Goal: Information Seeking & Learning: Check status

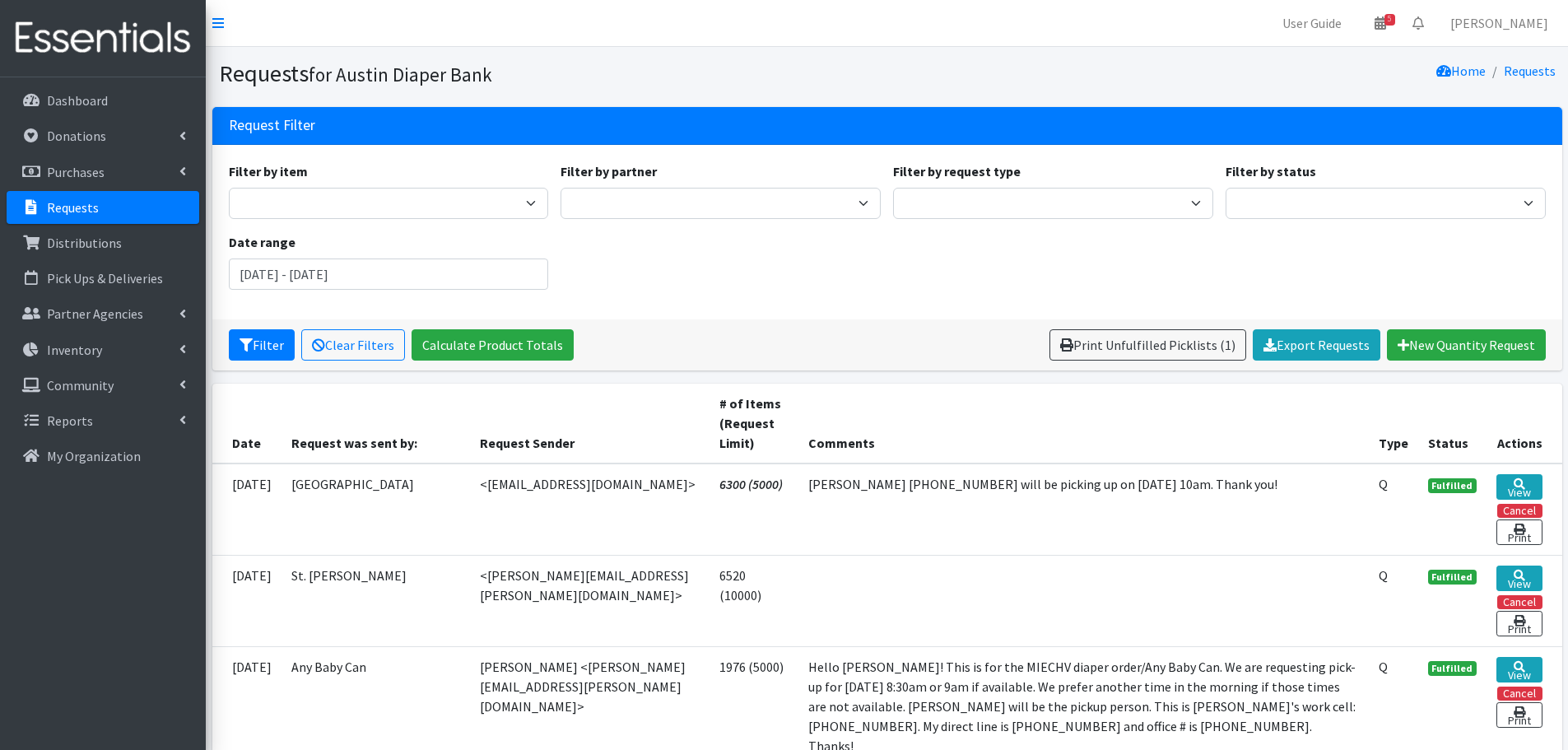
click at [60, 205] on p "Requests" at bounding box center [73, 207] width 52 height 17
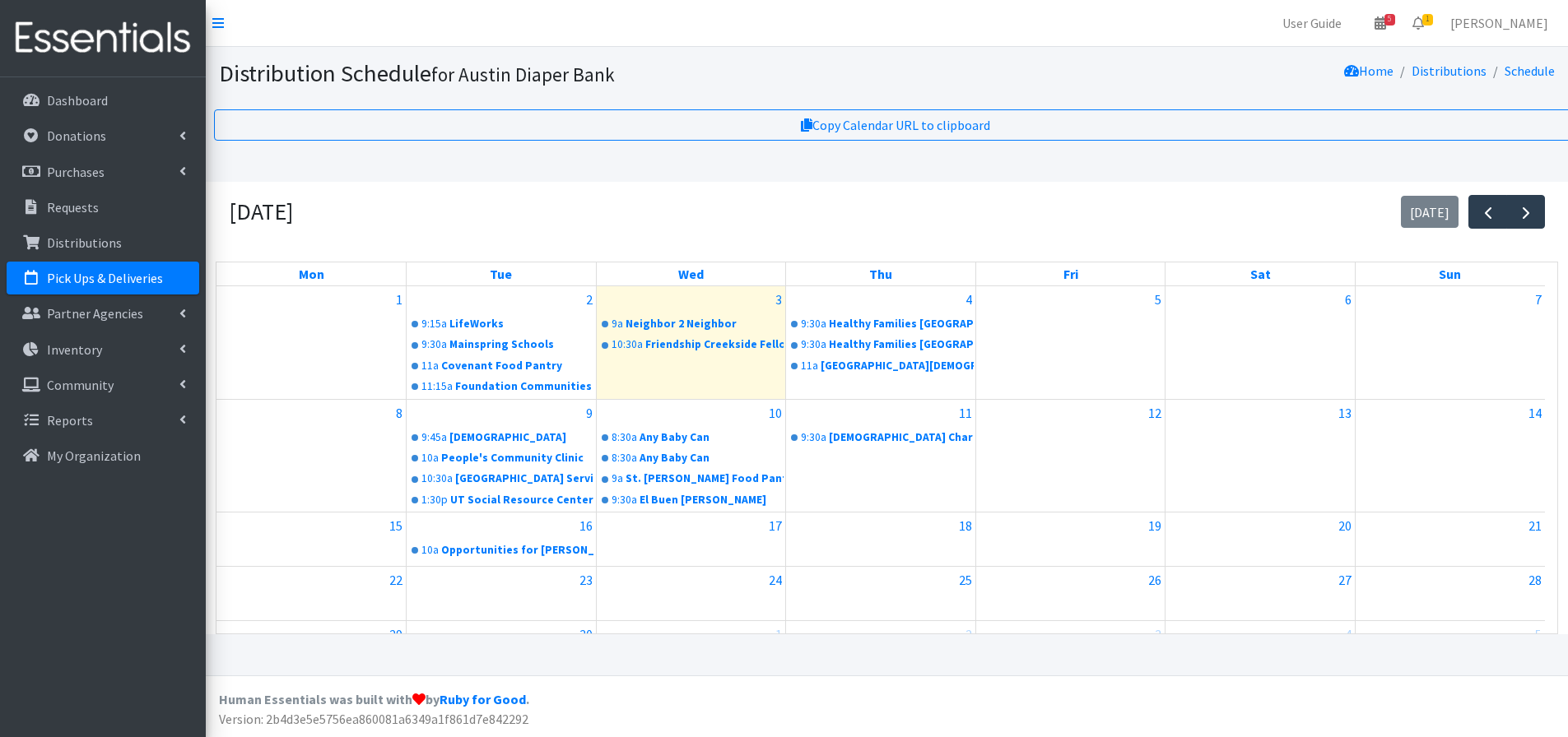
scroll to position [12, 0]
click at [883, 314] on link "9:30a Healthy Families Travis County" at bounding box center [881, 324] width 186 height 20
click at [522, 448] on link "10a People's Community Clinic" at bounding box center [501, 458] width 186 height 20
click at [682, 428] on link "8:30a Any Baby Can" at bounding box center [691, 438] width 186 height 20
click at [850, 428] on link "9:30a Catholic Charities of Central Texas" at bounding box center [881, 438] width 186 height 20
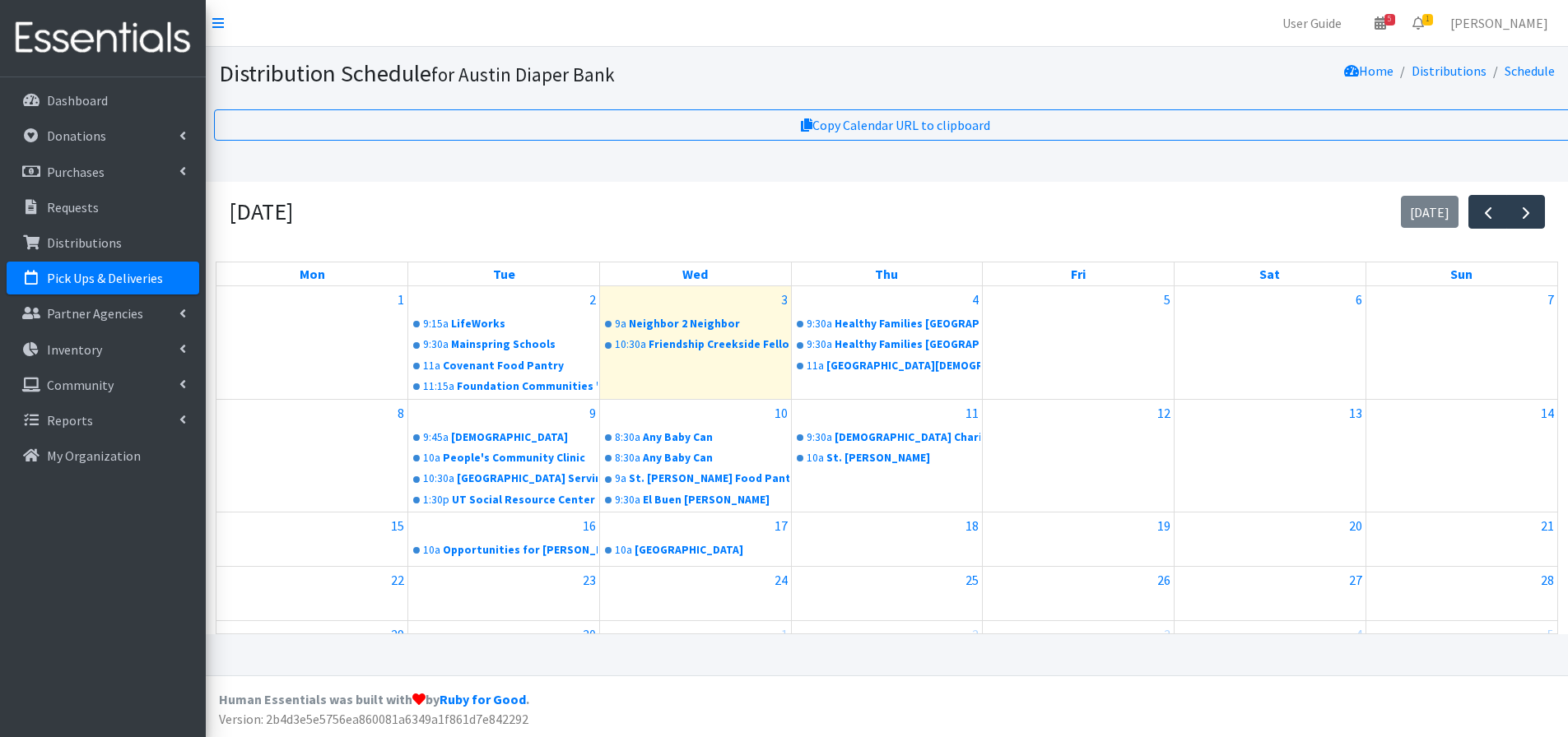
scroll to position [12, 0]
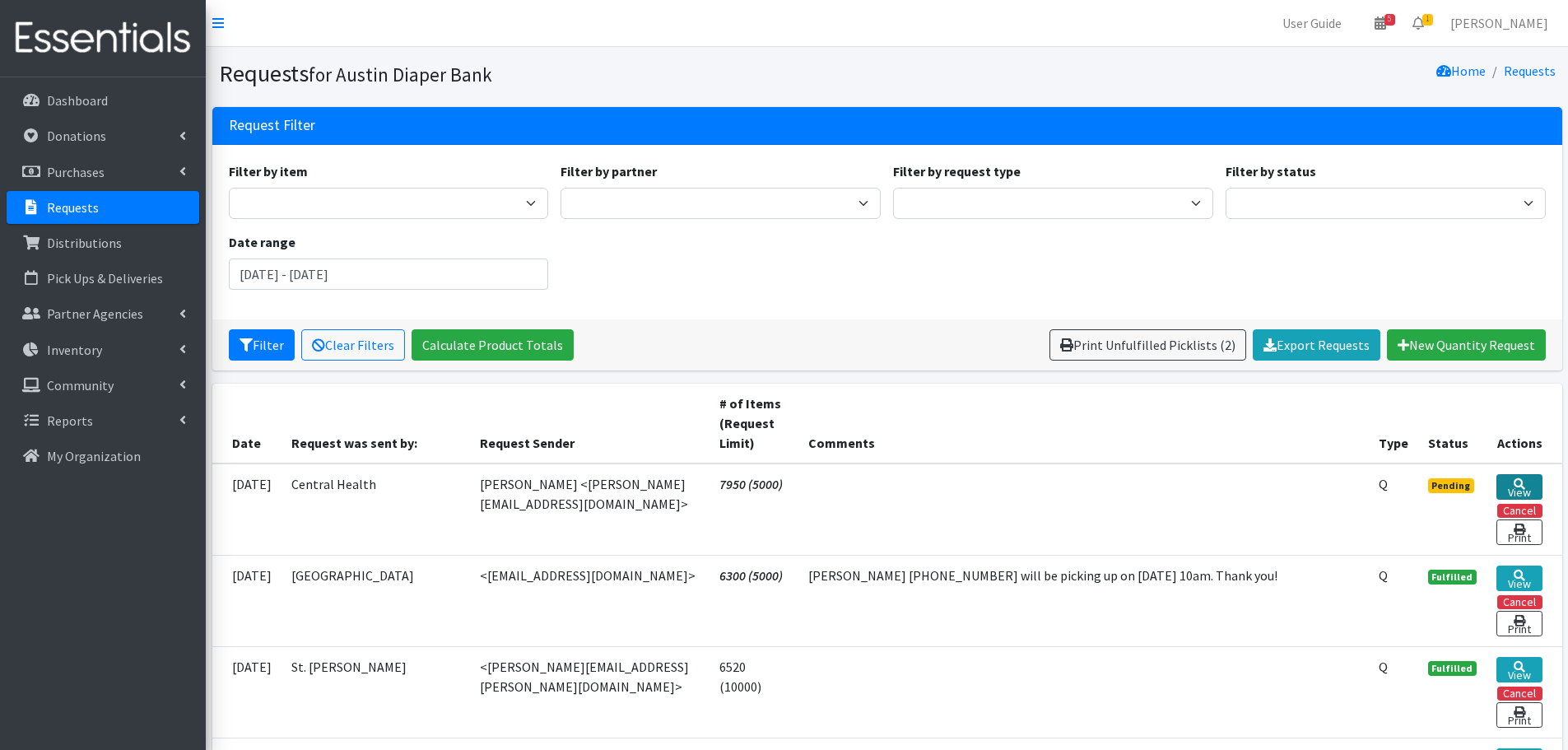
click at [1524, 485] on link "View" at bounding box center [1519, 487] width 45 height 26
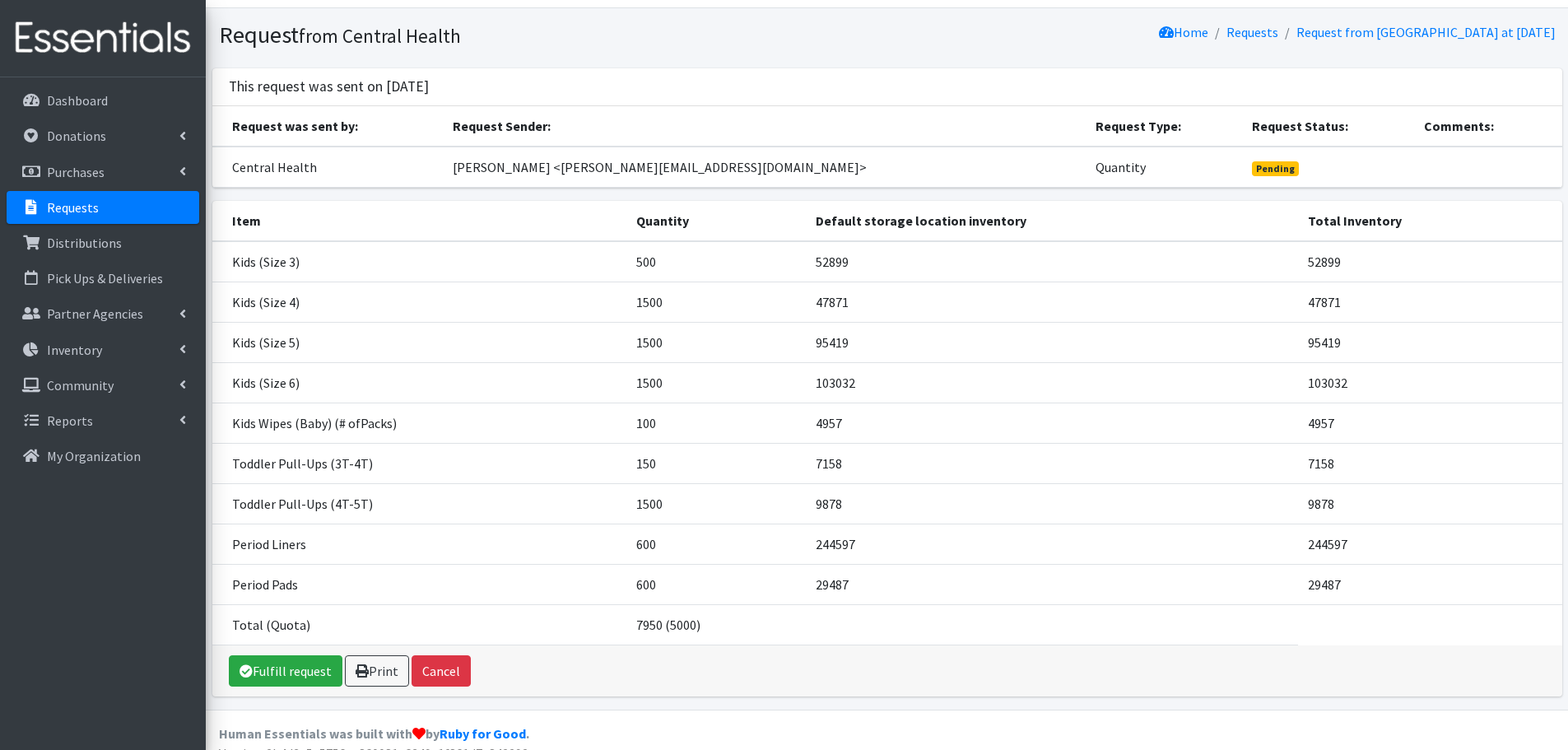
scroll to position [60, 0]
